Goal: Information Seeking & Learning: Learn about a topic

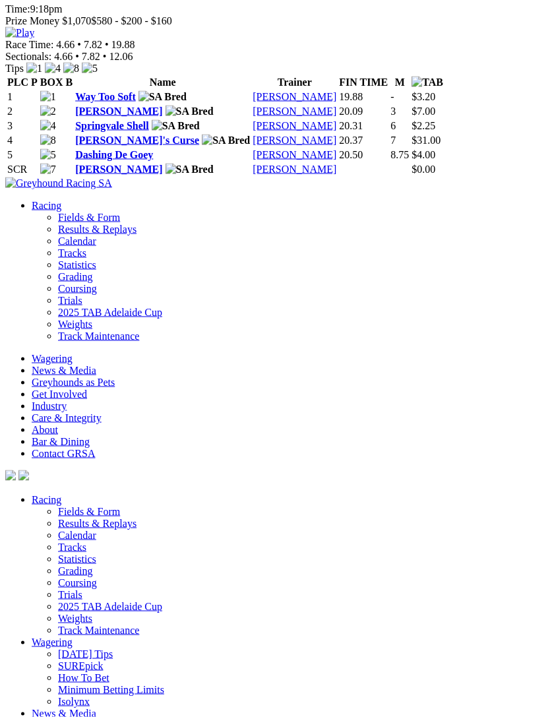
scroll to position [3211, 0]
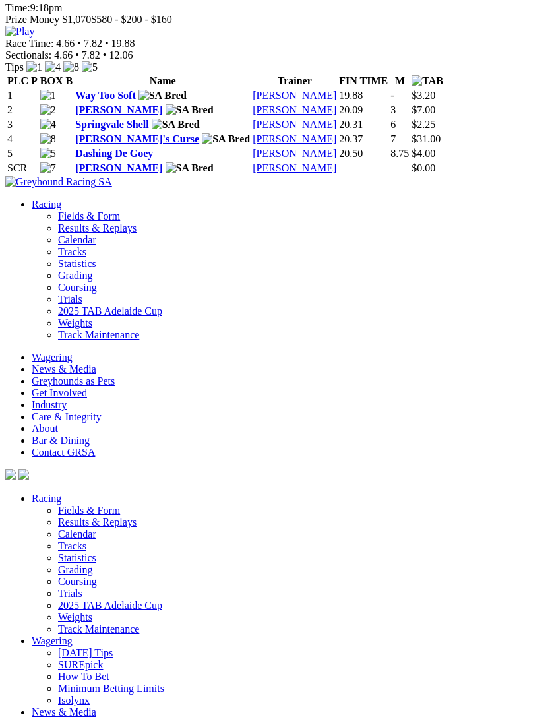
click at [34, 38] on img at bounding box center [19, 32] width 29 height 12
click at [143, 159] on link "Dashing De Goey" at bounding box center [114, 153] width 78 height 11
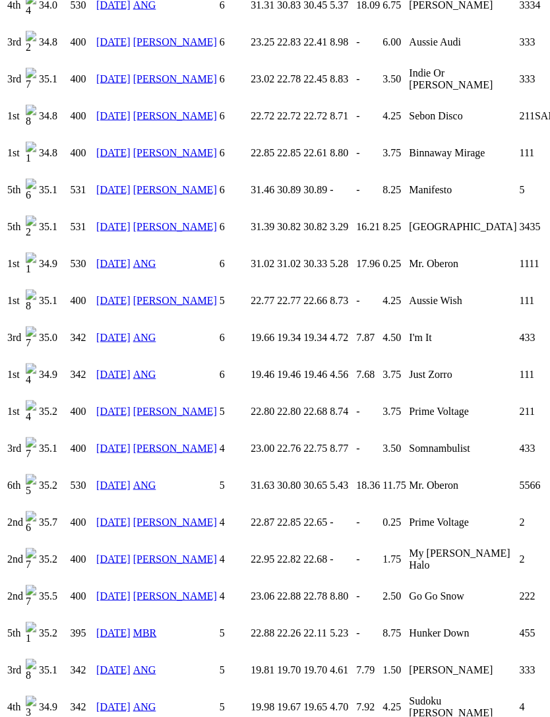
scroll to position [1780, 0]
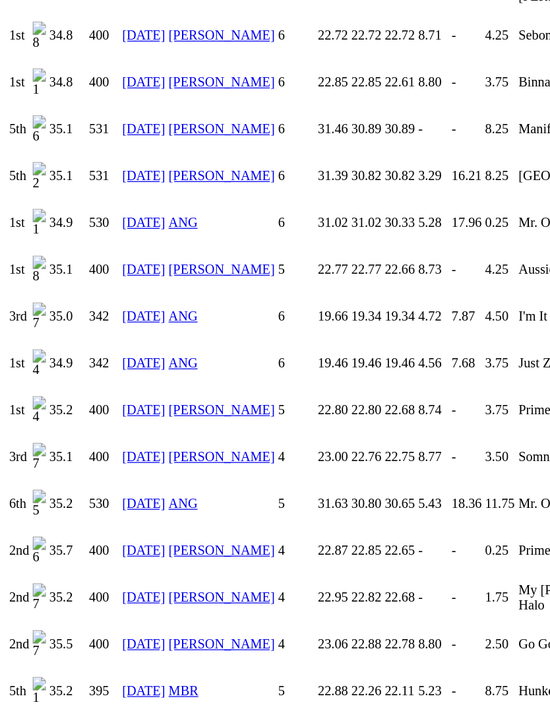
click at [103, 715] on link "[DATE]" at bounding box center [113, 720] width 34 height 11
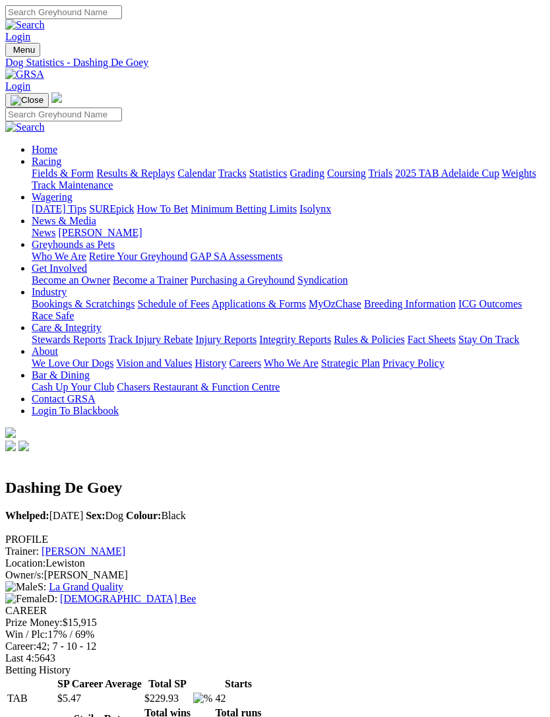
scroll to position [1879, 0]
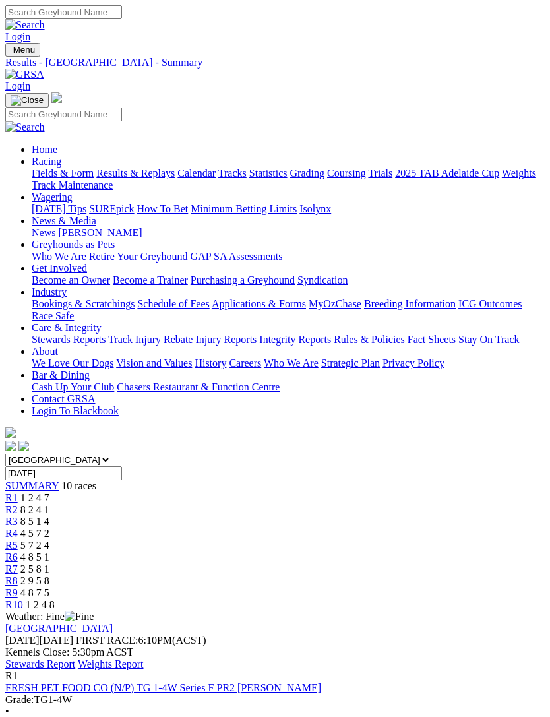
click at [75, 659] on link "Stewards Report" at bounding box center [40, 664] width 70 height 11
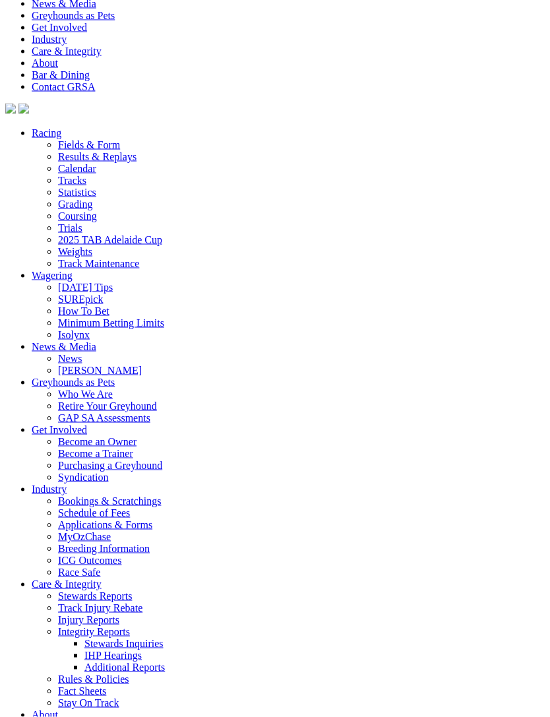
scroll to position [3577, 0]
